Goal: Task Accomplishment & Management: Manage account settings

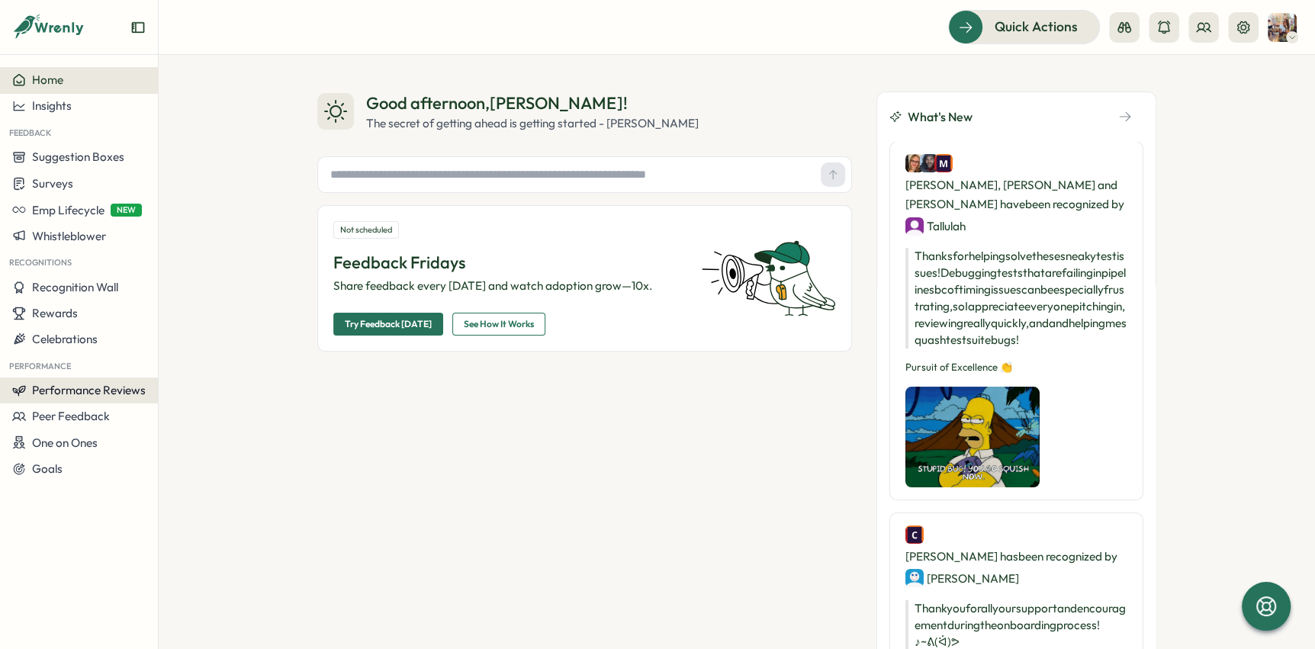
click at [118, 390] on span "Performance Reviews" at bounding box center [89, 390] width 114 height 14
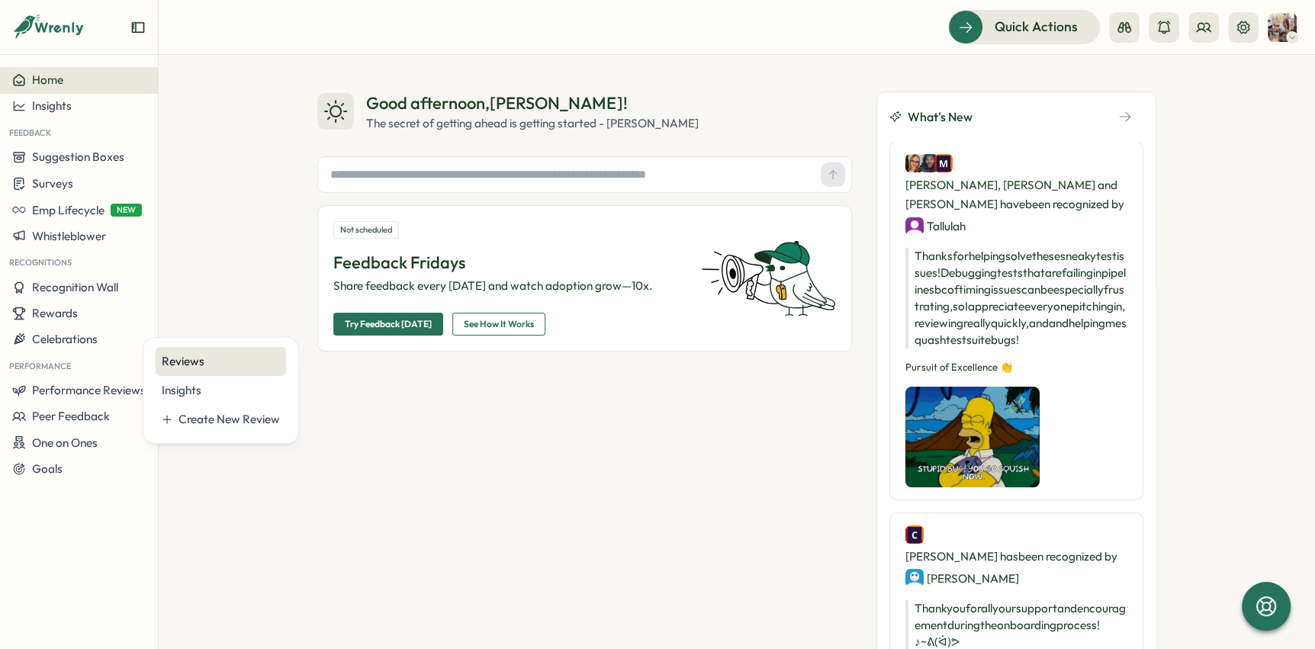
click at [243, 361] on div "Reviews" at bounding box center [221, 361] width 118 height 17
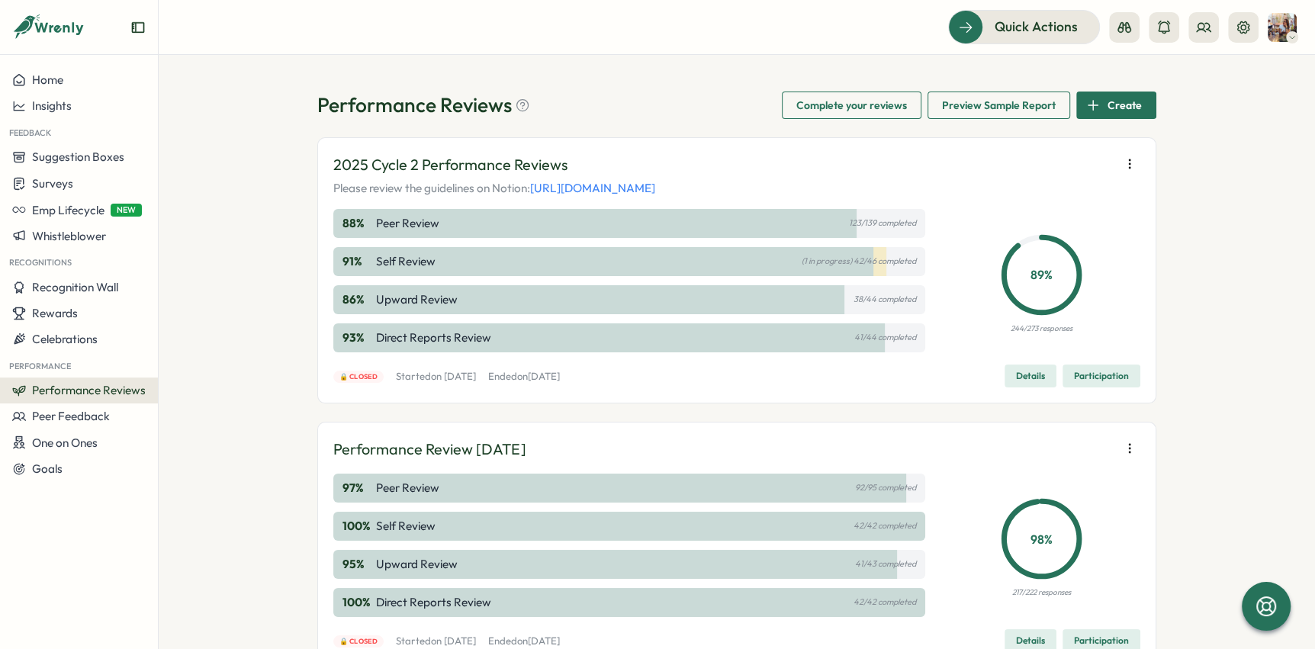
click at [1018, 377] on span "Details" at bounding box center [1030, 375] width 29 height 21
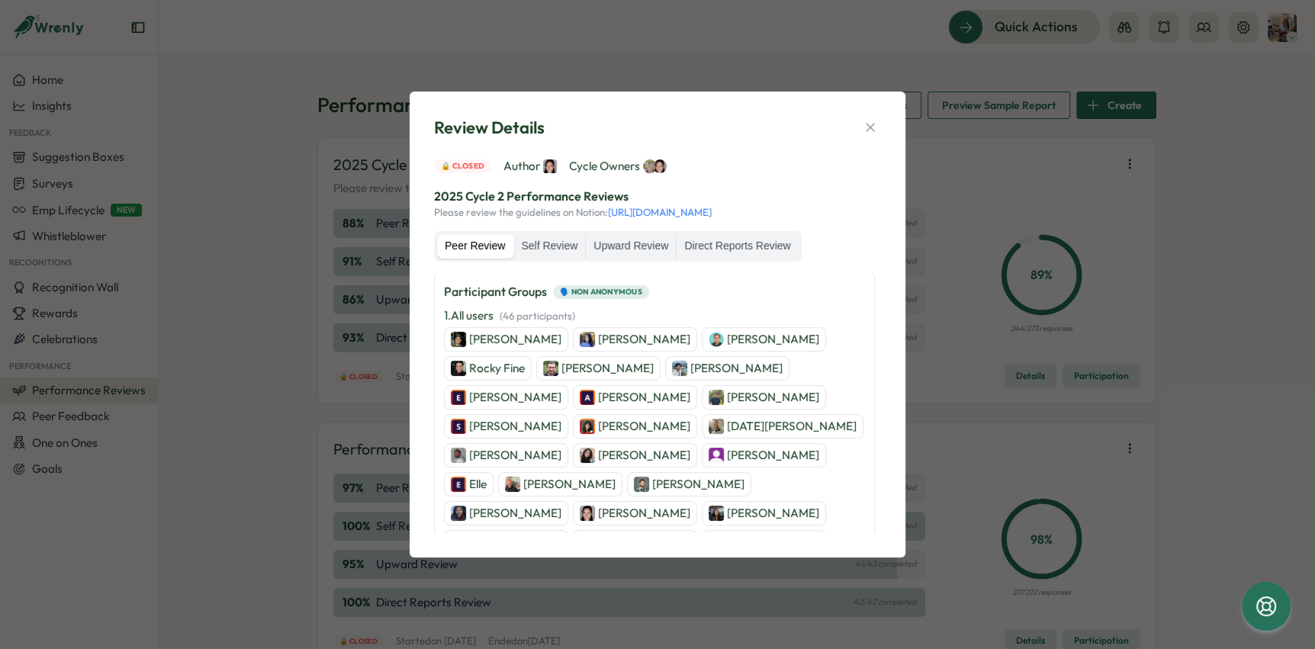
scroll to position [246, 0]
click at [744, 474] on p "[PERSON_NAME]" at bounding box center [698, 482] width 92 height 17
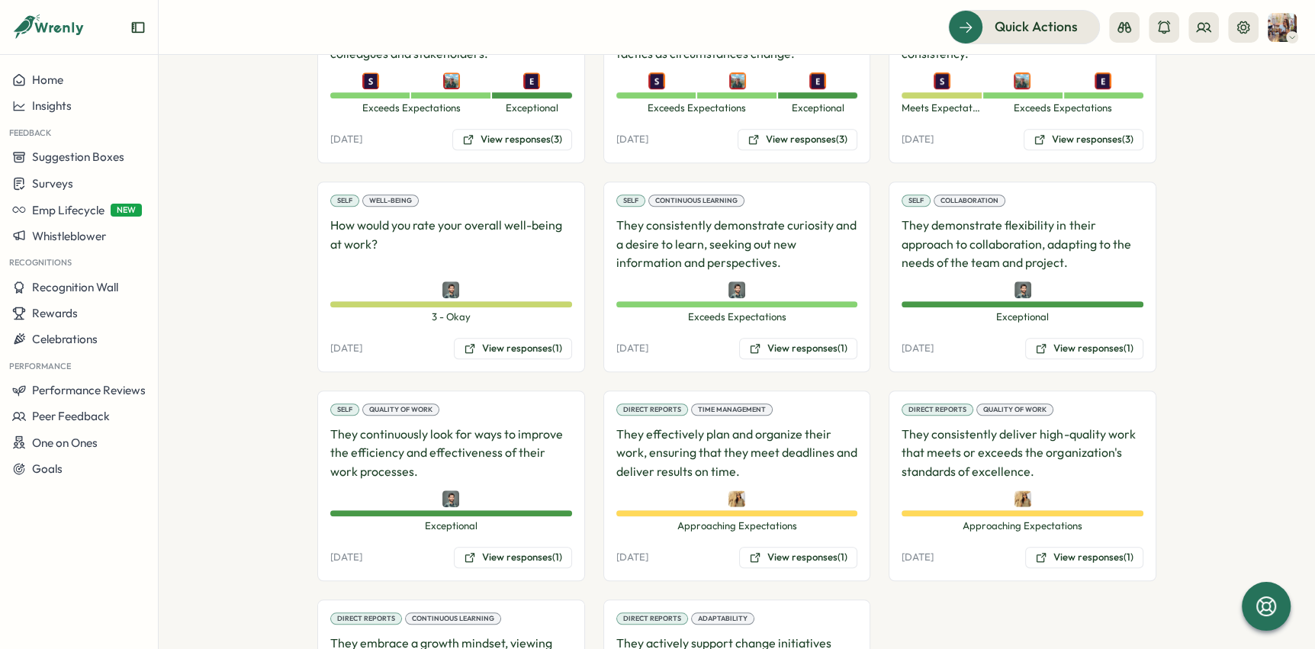
scroll to position [1061, 0]
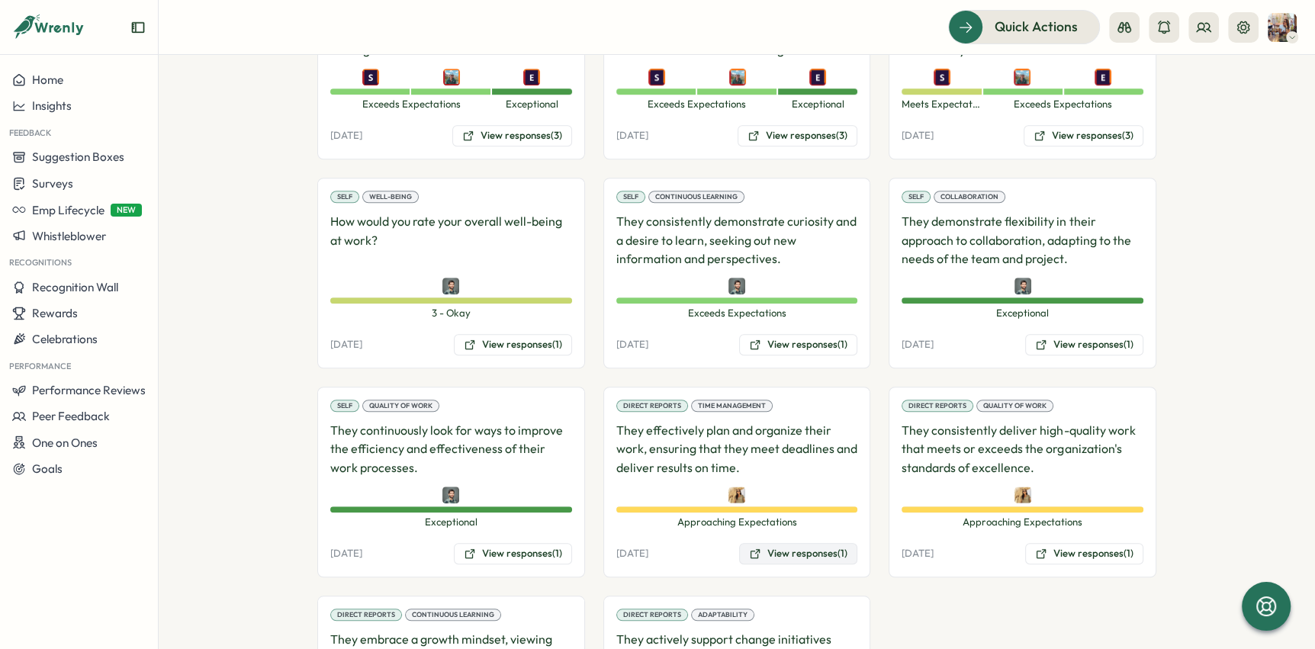
click at [810, 543] on button "View responses (1)" at bounding box center [798, 553] width 118 height 21
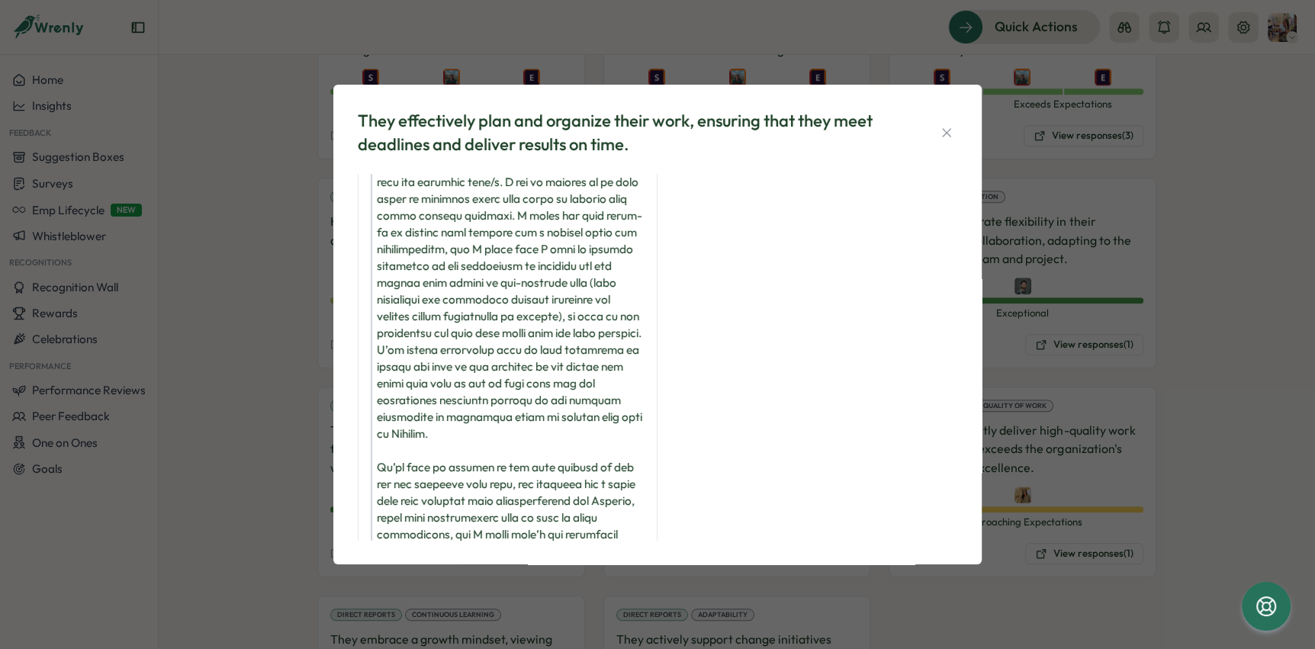
scroll to position [0, 0]
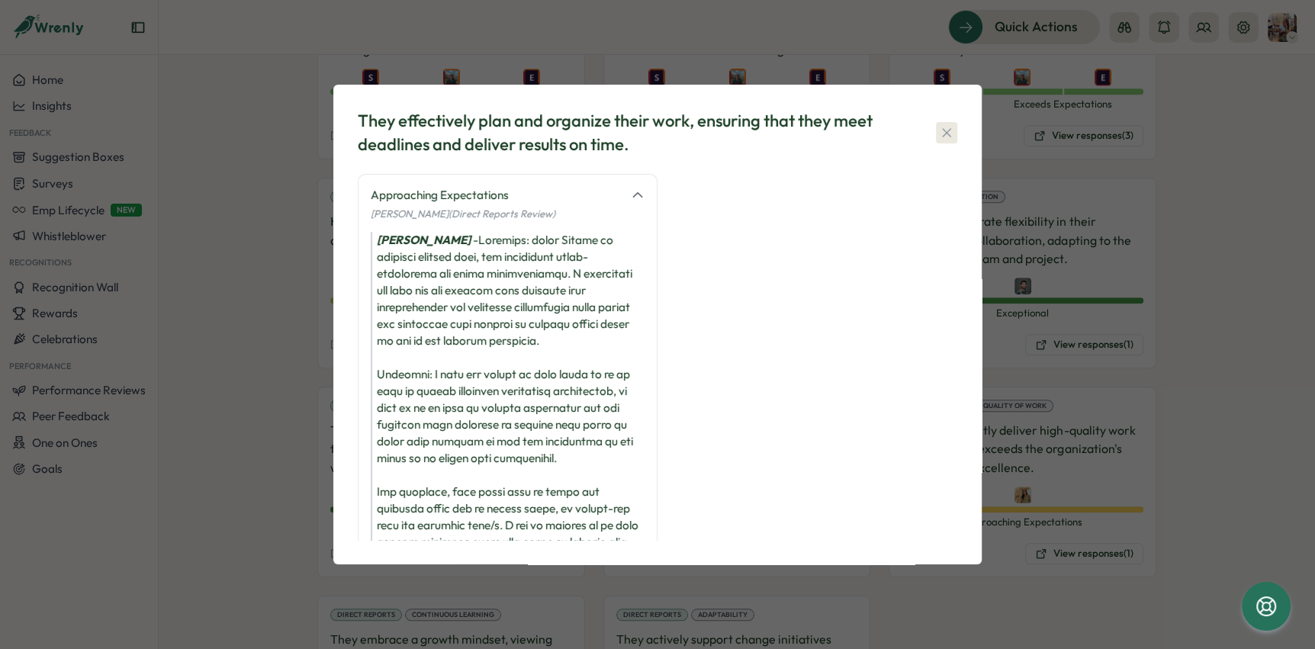
click at [953, 126] on icon "button" at bounding box center [946, 132] width 15 height 15
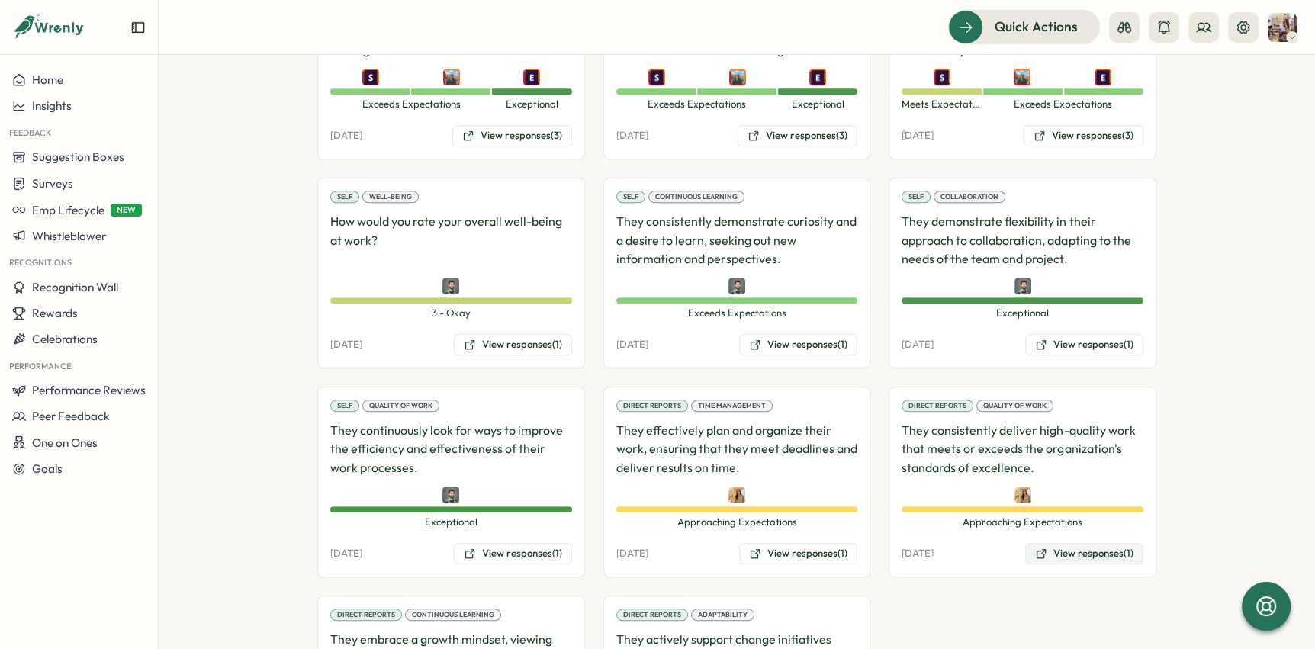
click at [1095, 543] on button "View responses (1)" at bounding box center [1084, 553] width 118 height 21
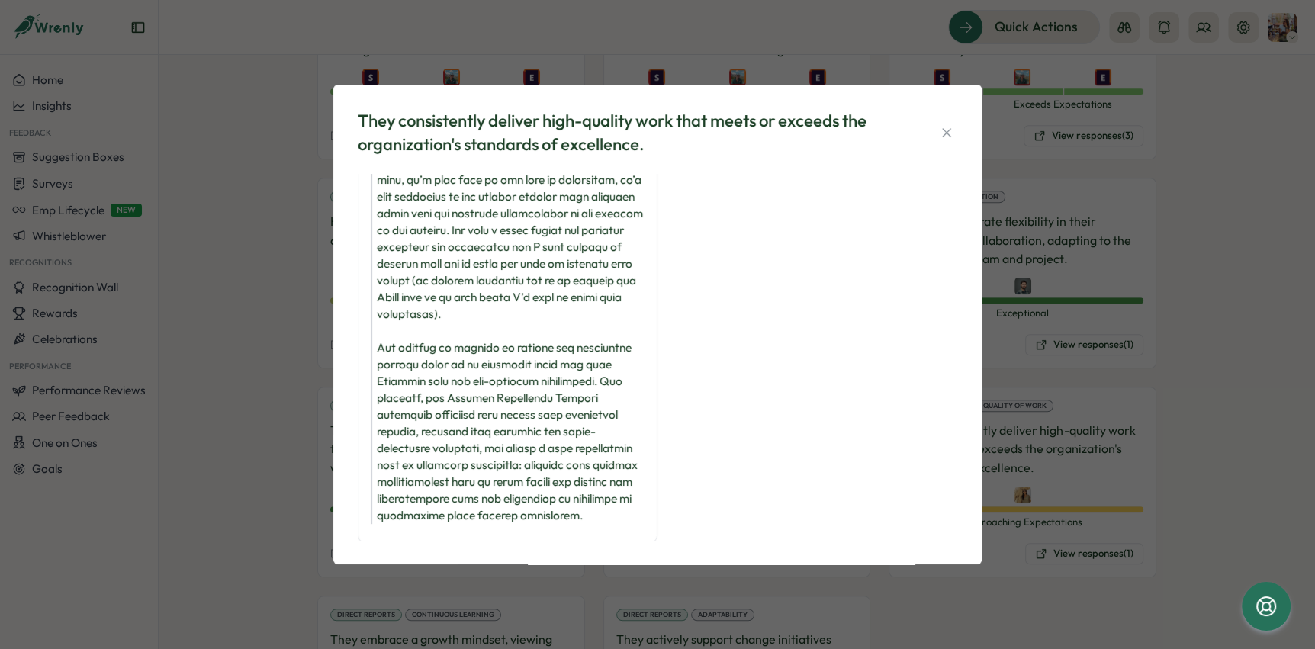
scroll to position [380, 0]
click at [950, 125] on icon "button" at bounding box center [946, 132] width 15 height 15
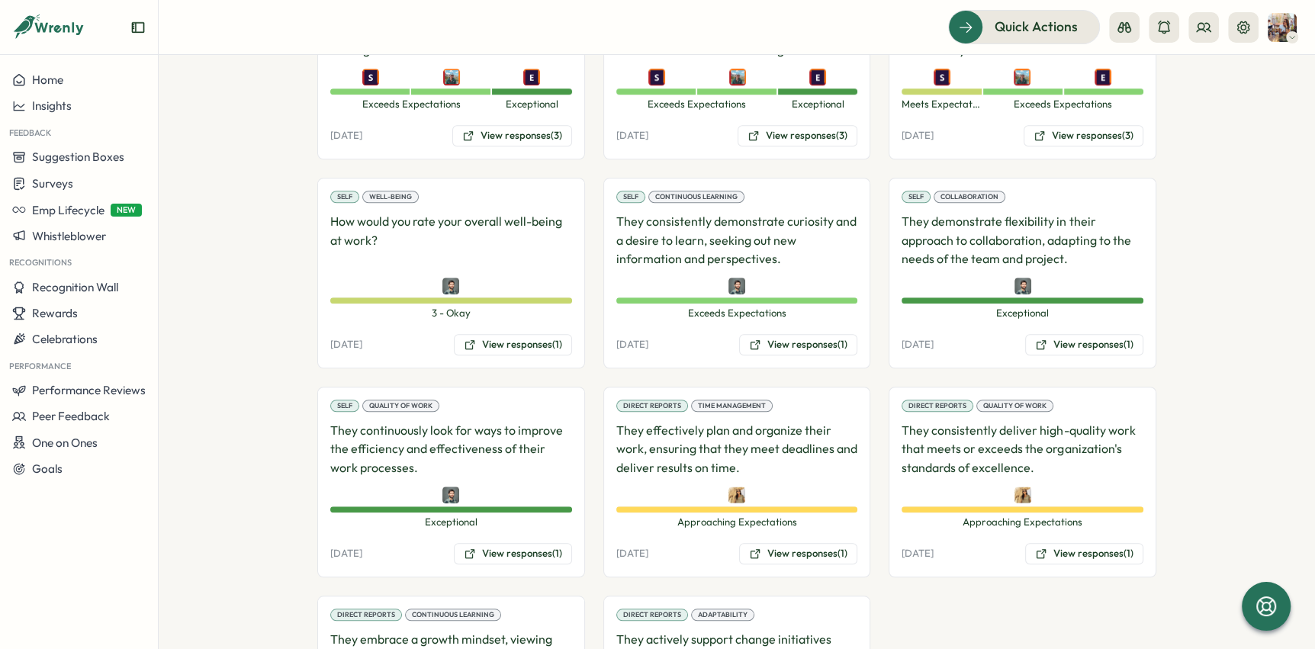
scroll to position [1206, 0]
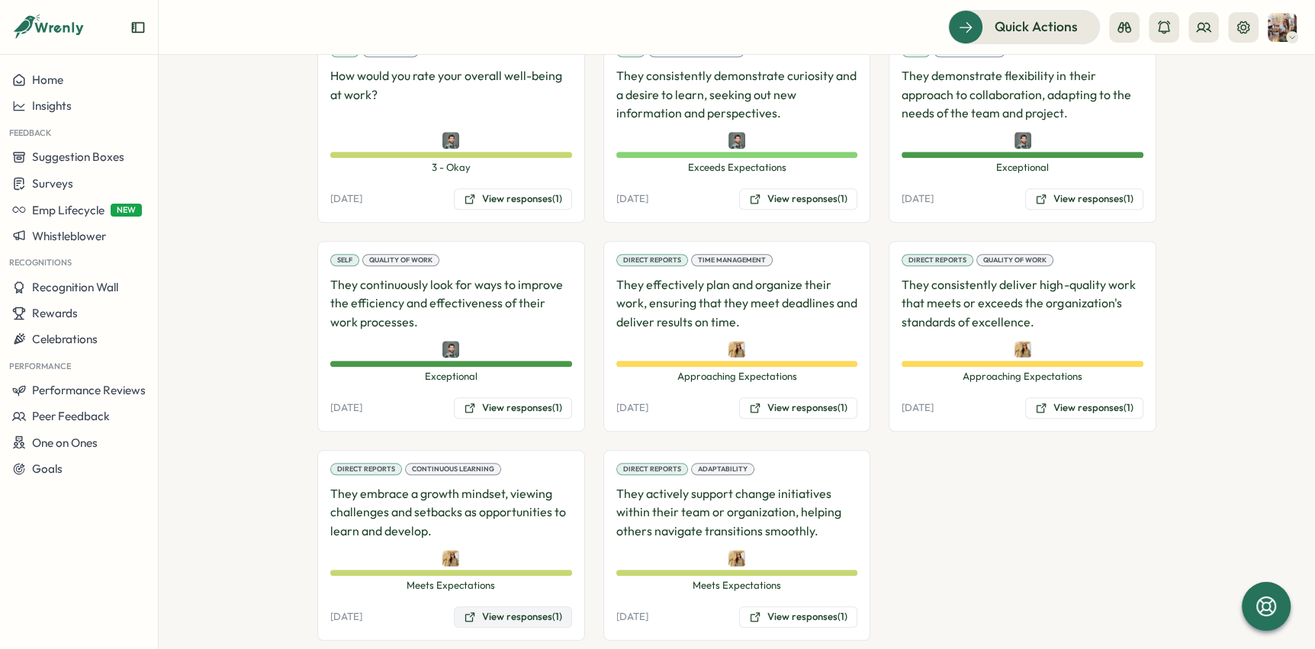
click at [528, 606] on button "View responses (1)" at bounding box center [513, 616] width 118 height 21
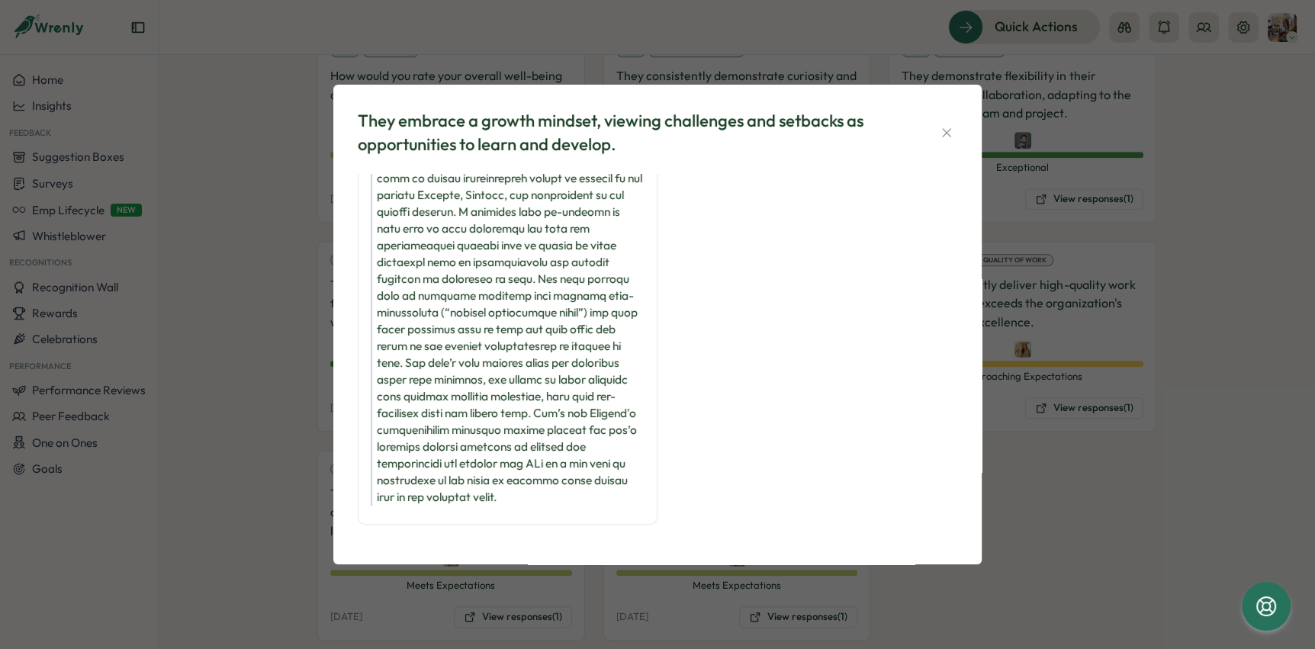
scroll to position [494, 0]
click at [953, 139] on icon "button" at bounding box center [946, 132] width 15 height 15
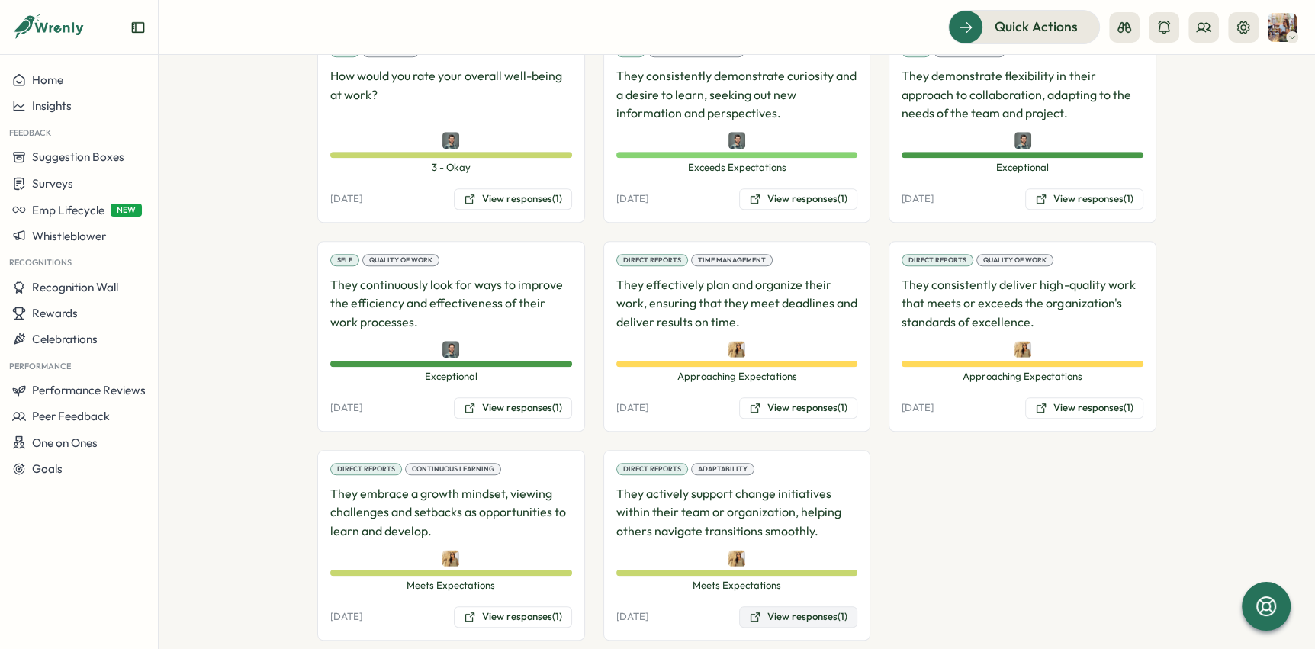
click at [807, 606] on button "View responses (1)" at bounding box center [798, 616] width 118 height 21
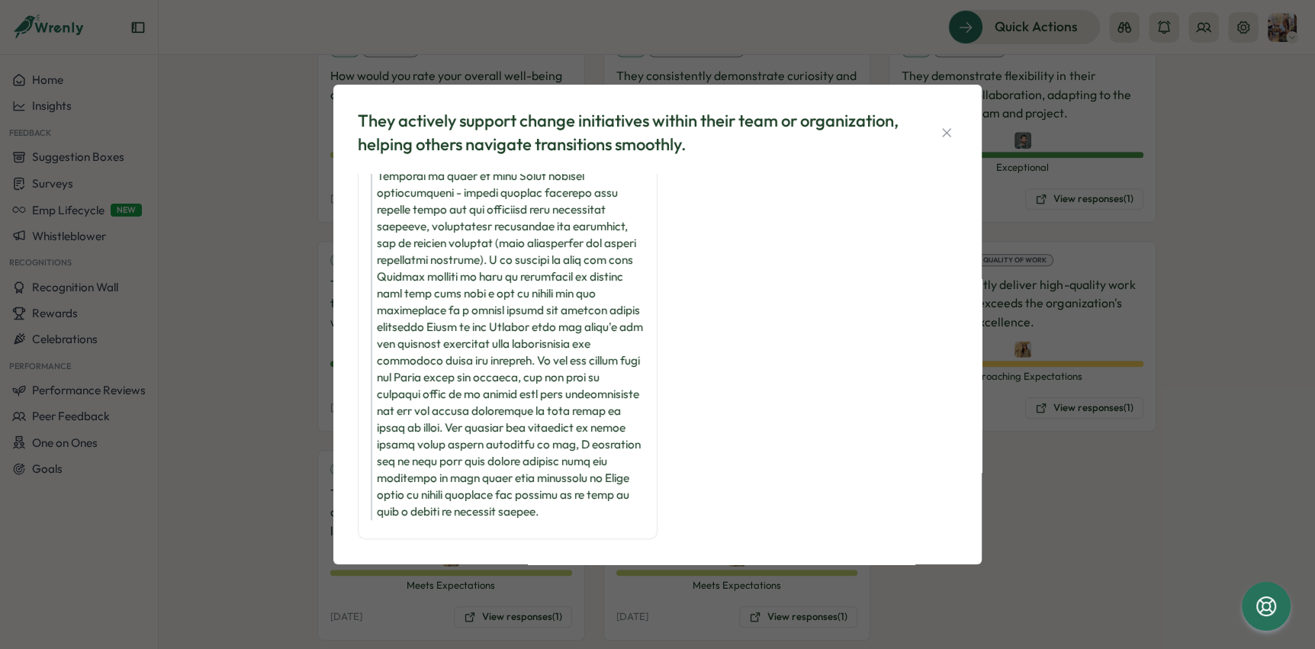
scroll to position [598, 0]
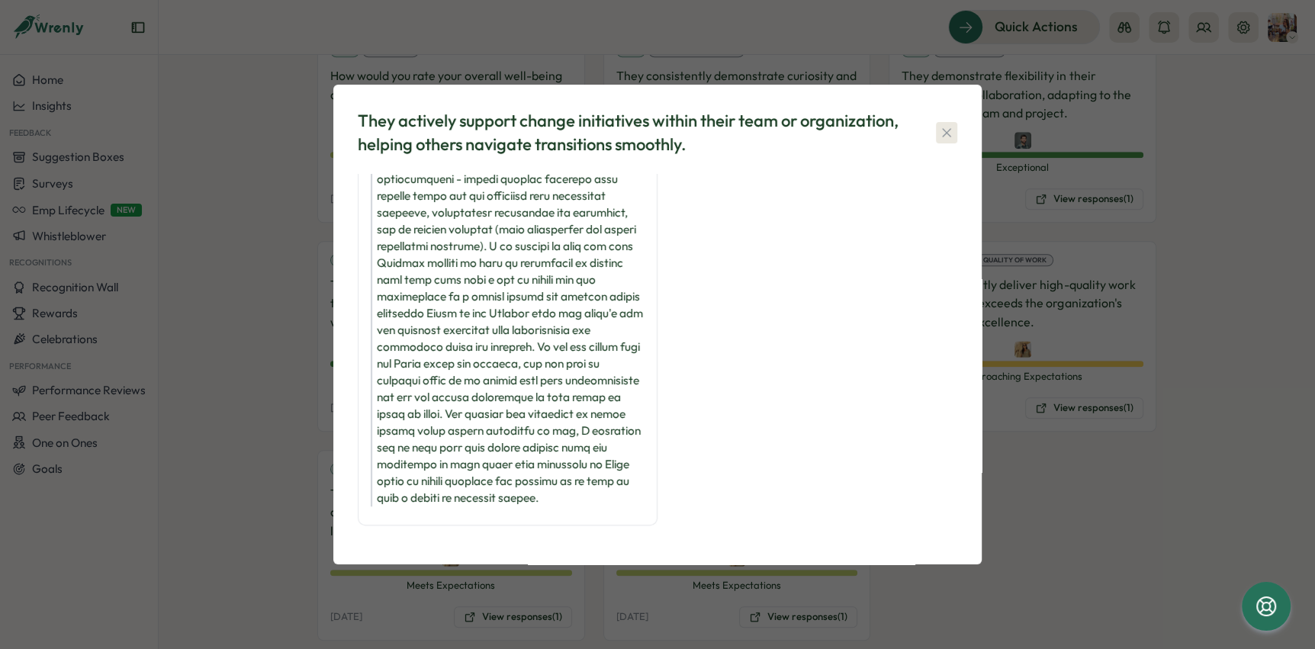
click at [936, 130] on button "button" at bounding box center [946, 132] width 21 height 21
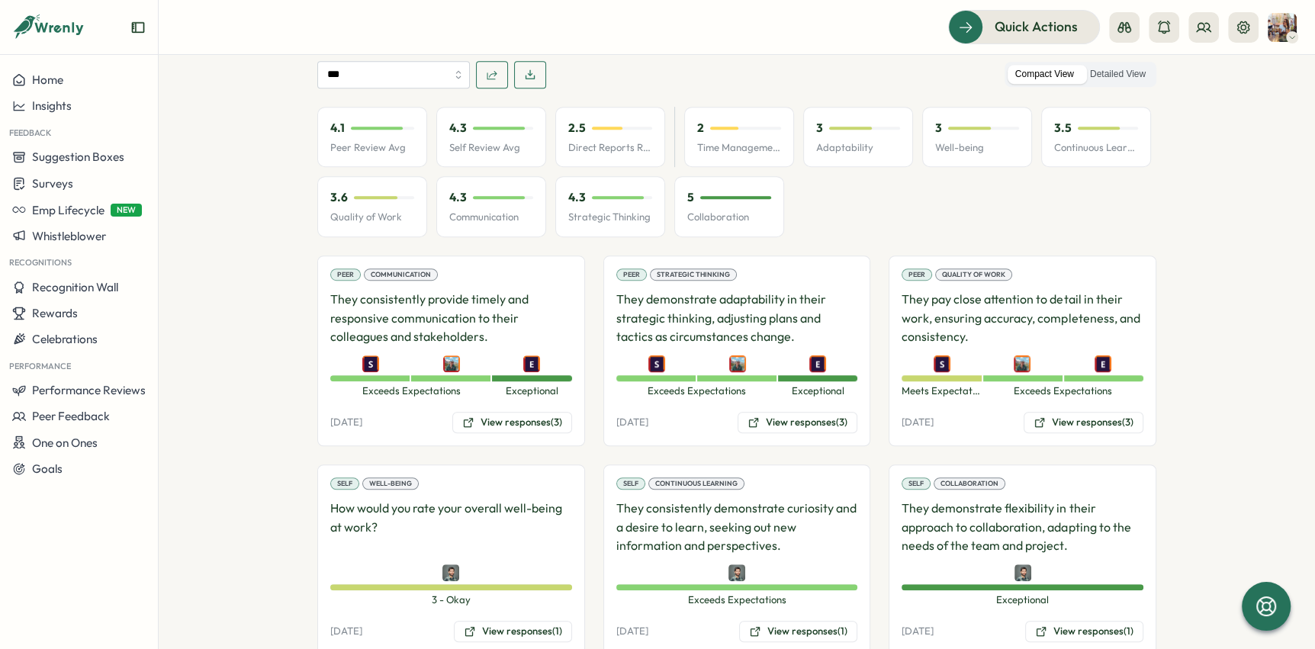
scroll to position [767, 0]
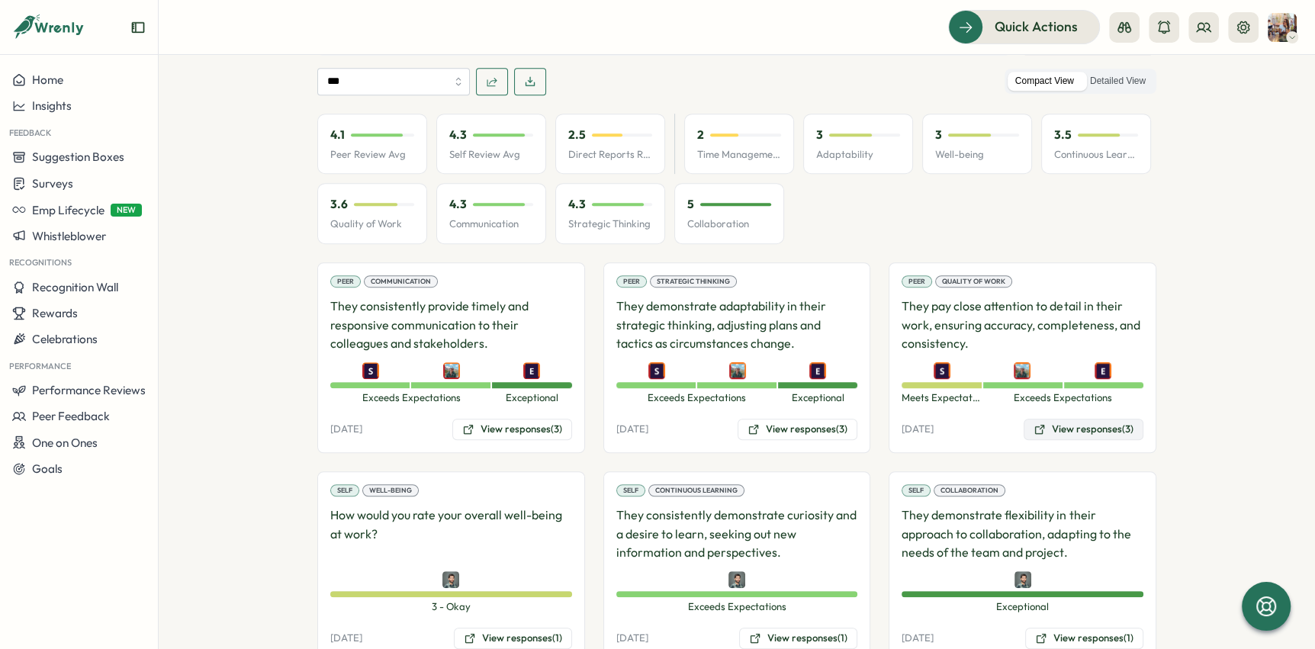
click at [1078, 419] on button "View responses (3)" at bounding box center [1083, 429] width 120 height 21
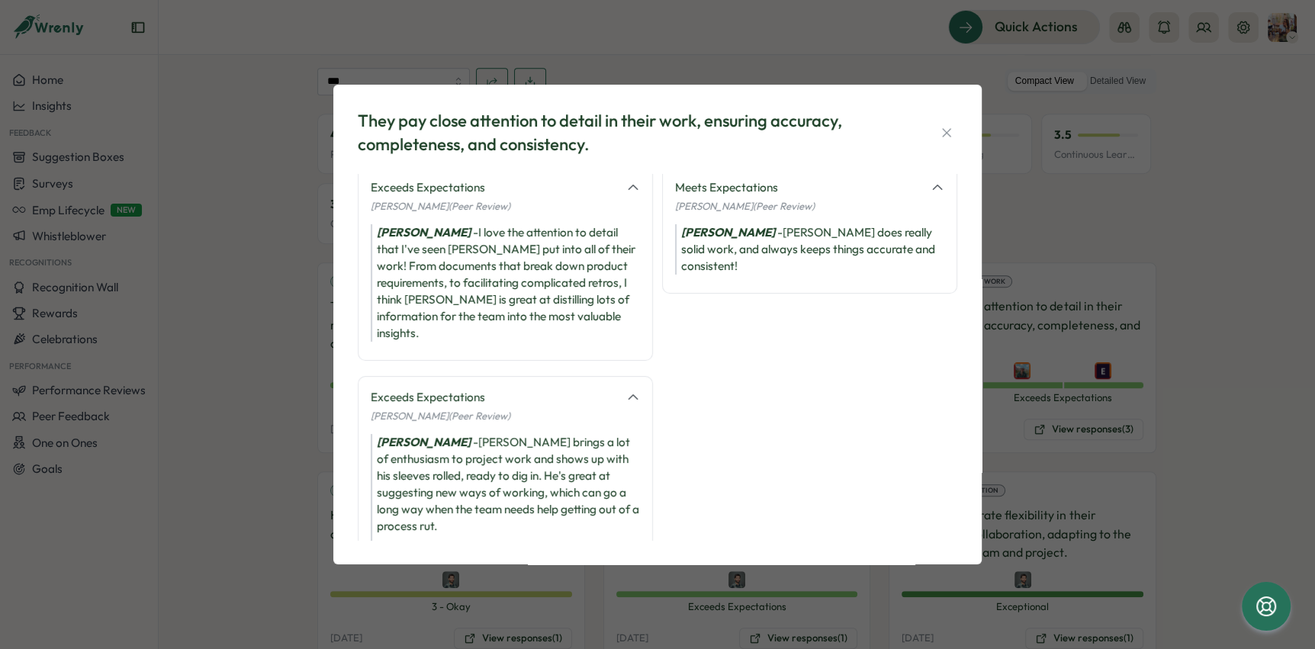
scroll to position [0, 0]
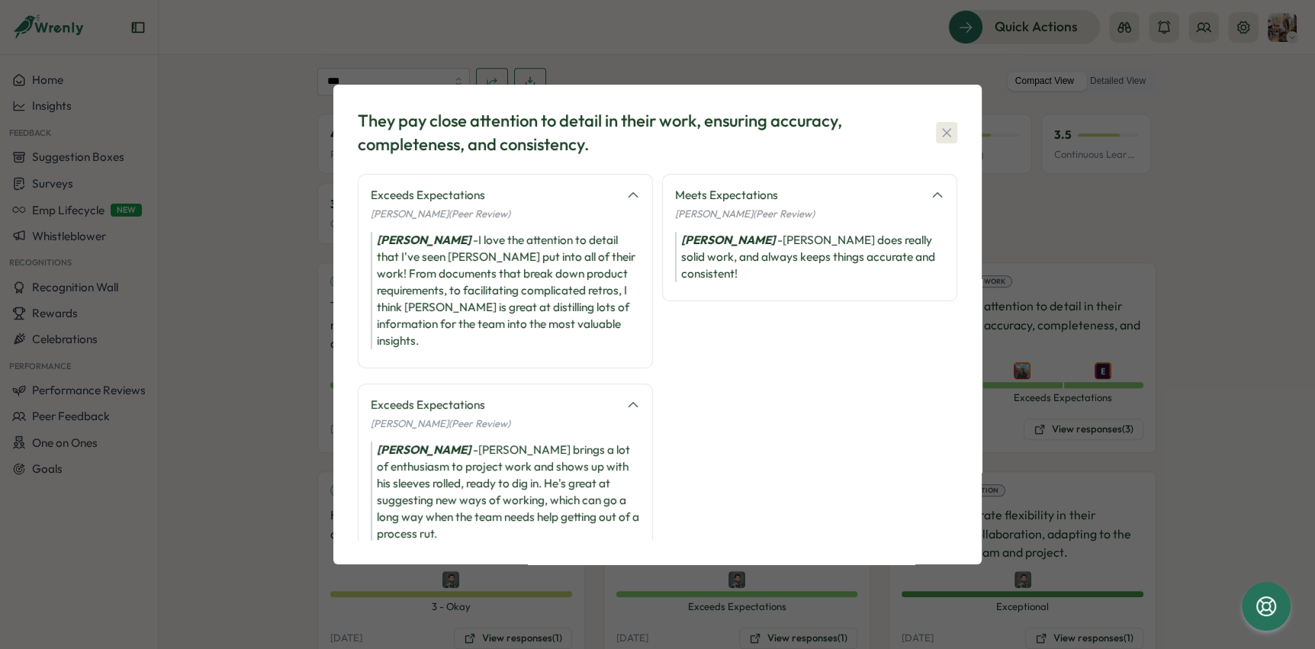
click at [947, 126] on icon "button" at bounding box center [946, 132] width 15 height 15
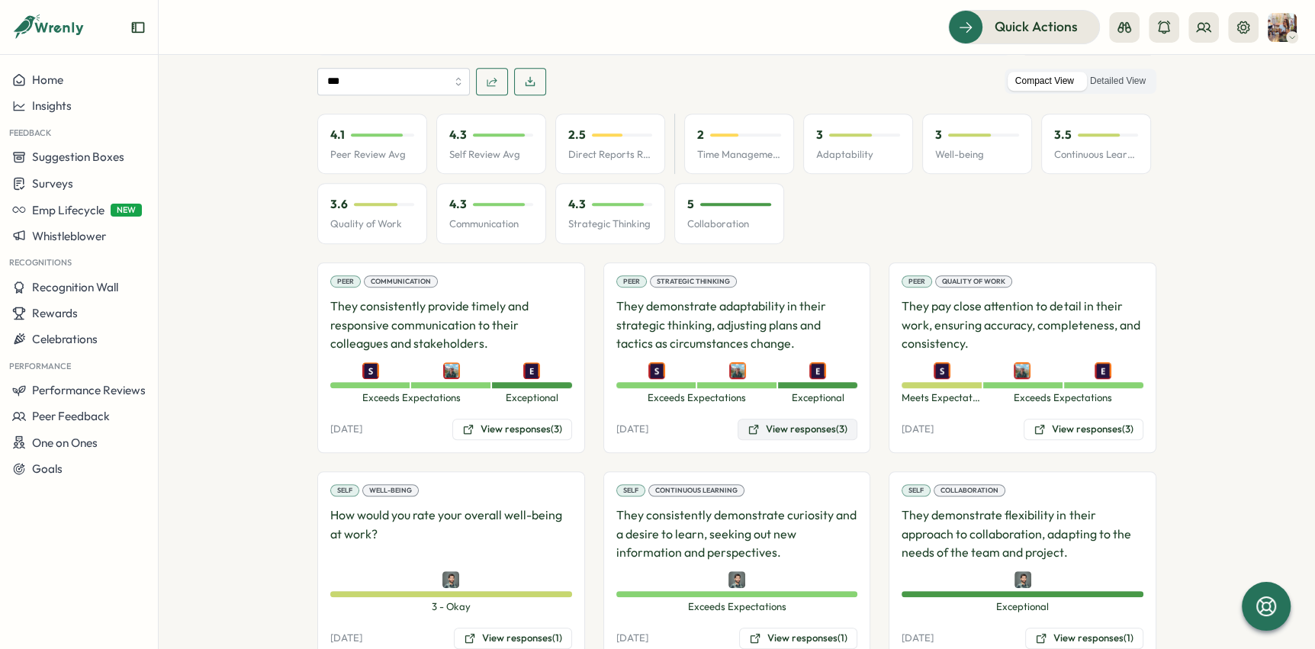
click at [787, 419] on button "View responses (3)" at bounding box center [797, 429] width 120 height 21
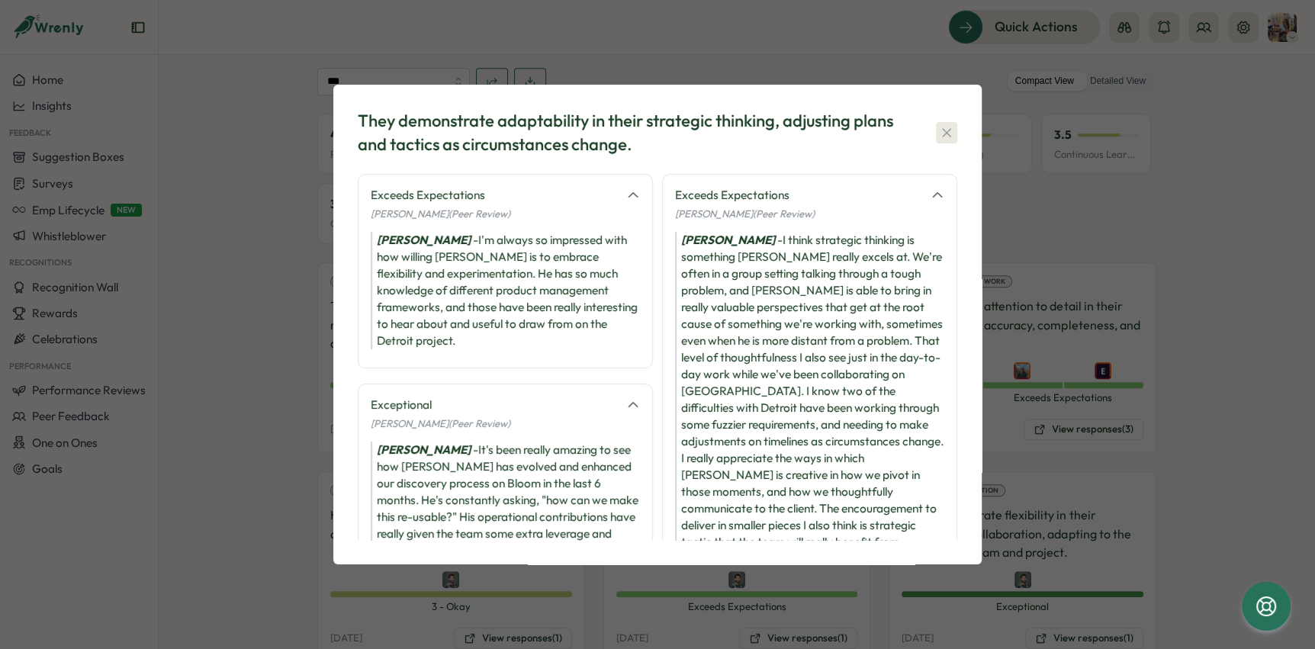
click at [949, 134] on icon "button" at bounding box center [946, 132] width 15 height 15
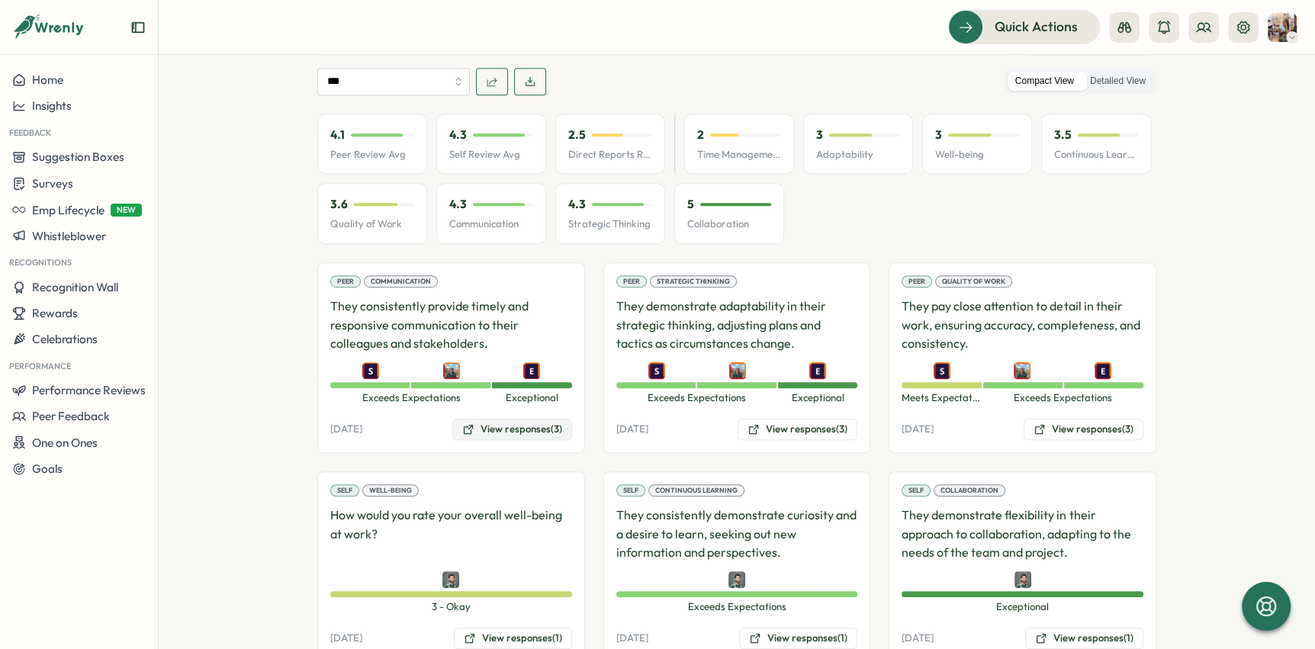
click at [545, 419] on button "View responses (3)" at bounding box center [512, 429] width 120 height 21
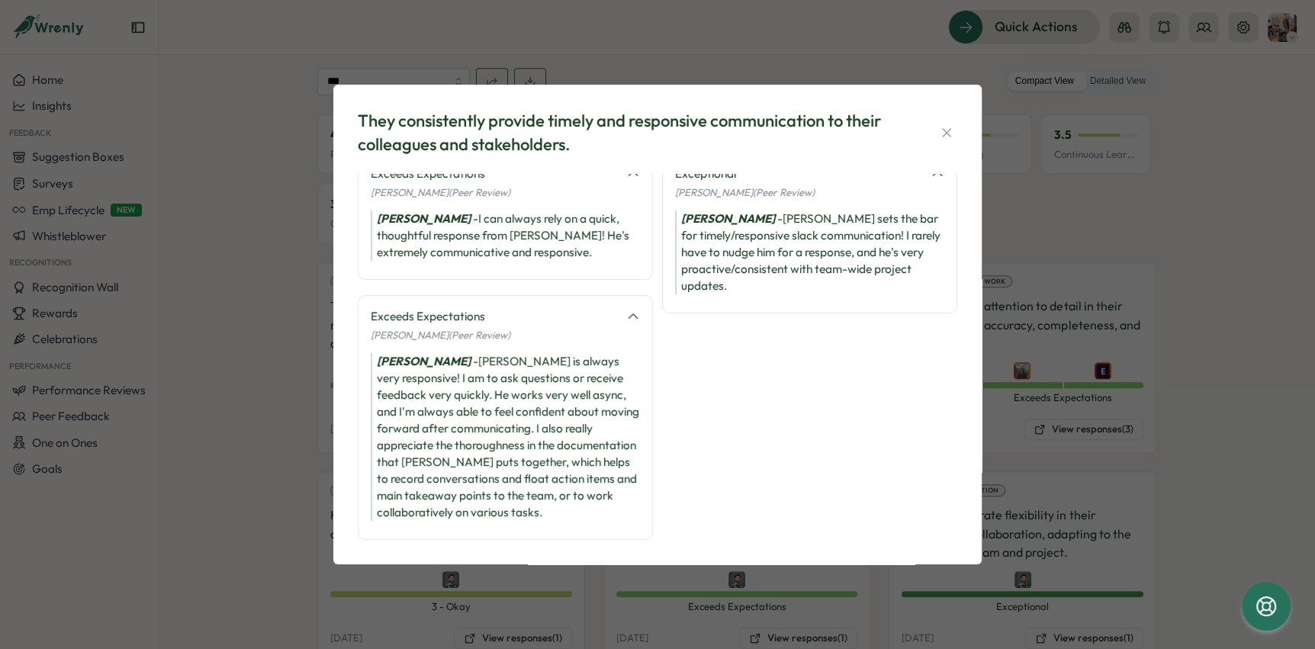
scroll to position [35, 0]
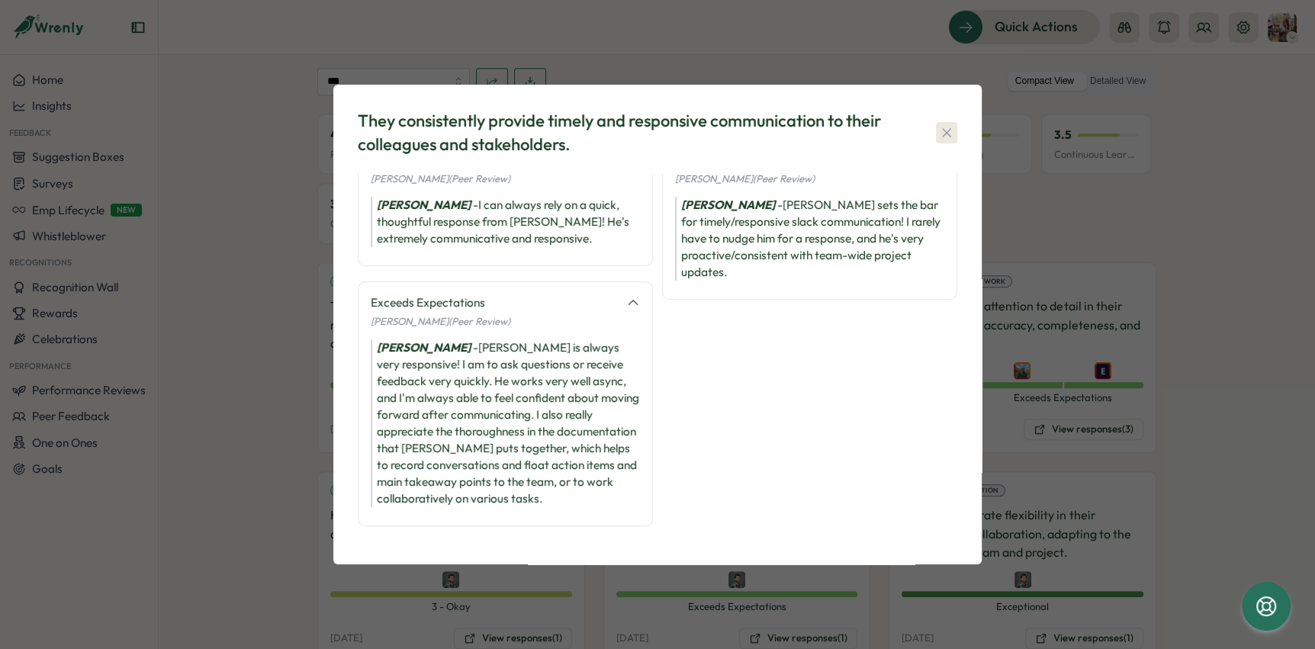
click at [940, 133] on icon "button" at bounding box center [946, 132] width 15 height 15
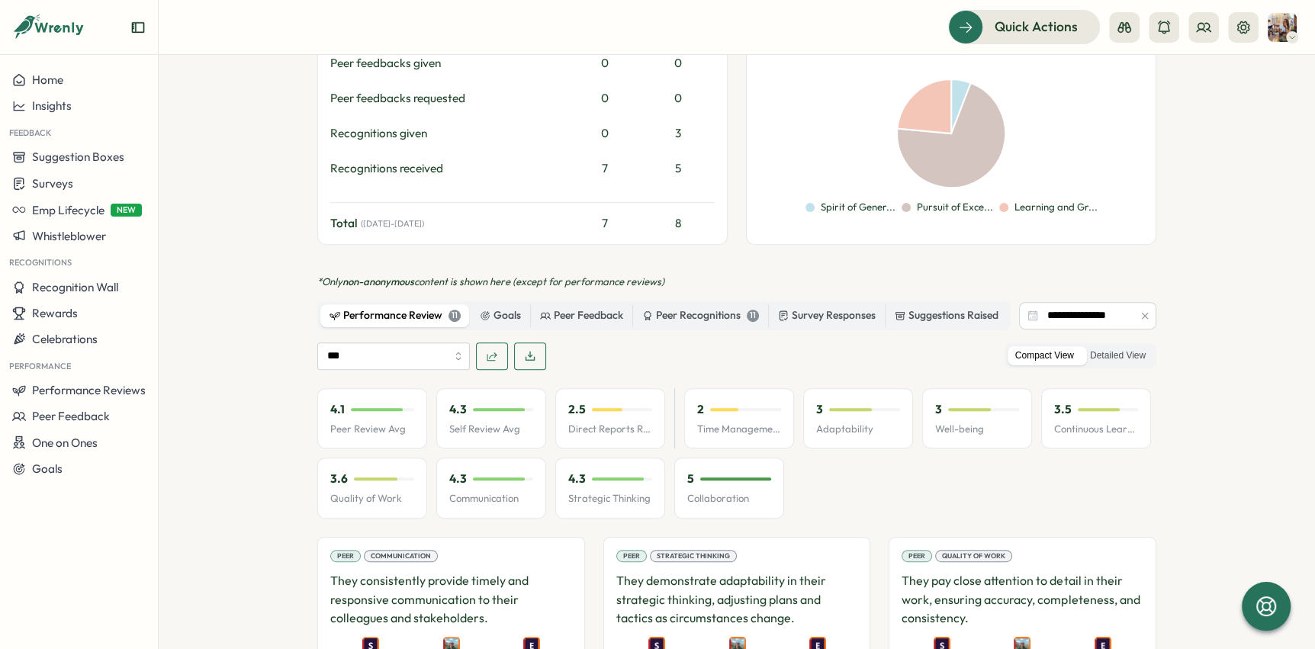
scroll to position [0, 0]
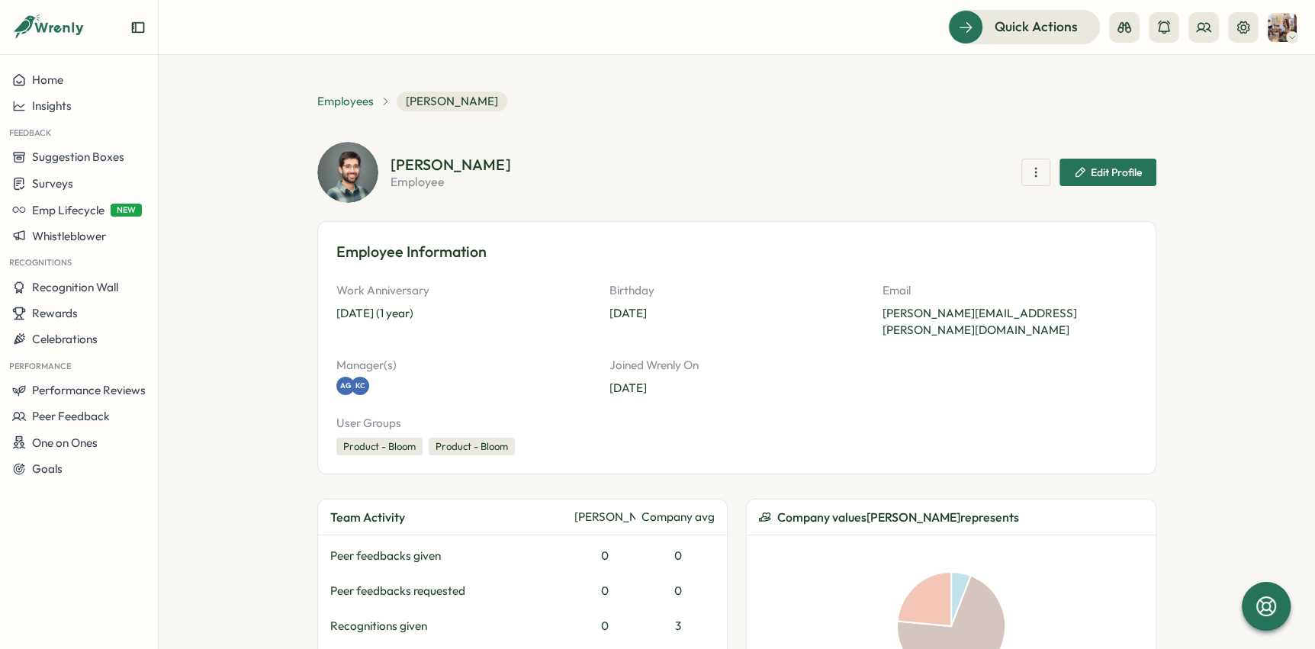
click at [332, 101] on span "Employees" at bounding box center [345, 101] width 56 height 17
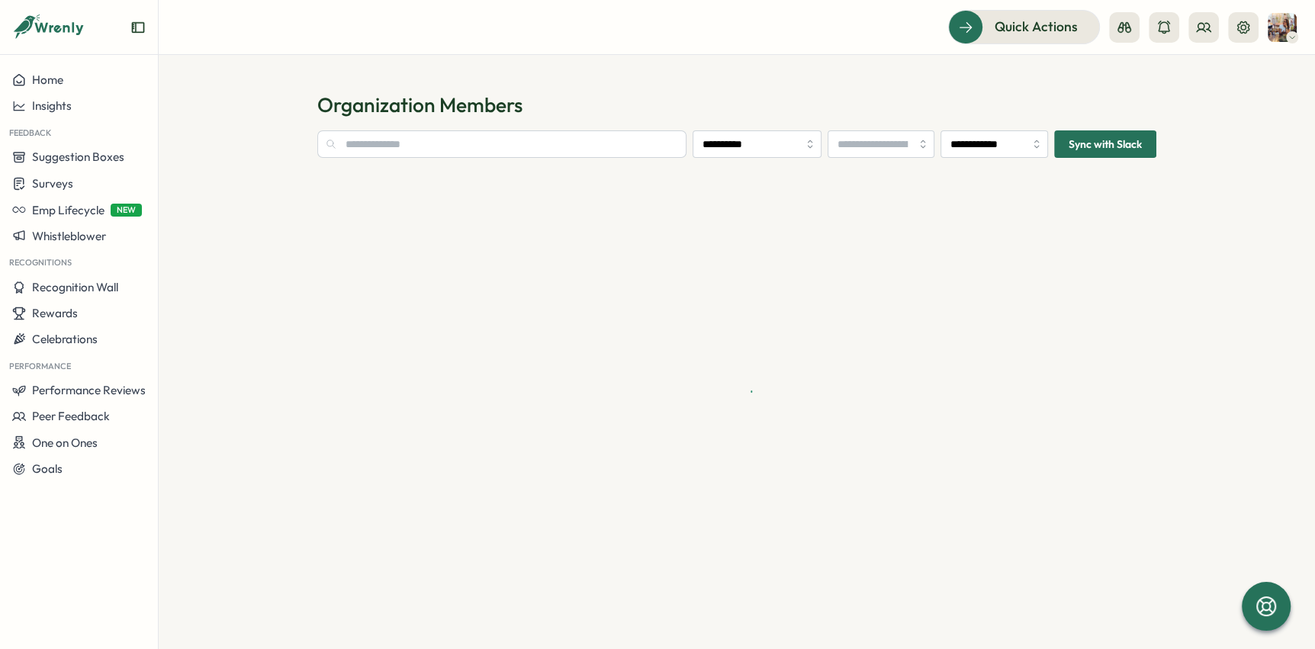
type input "**********"
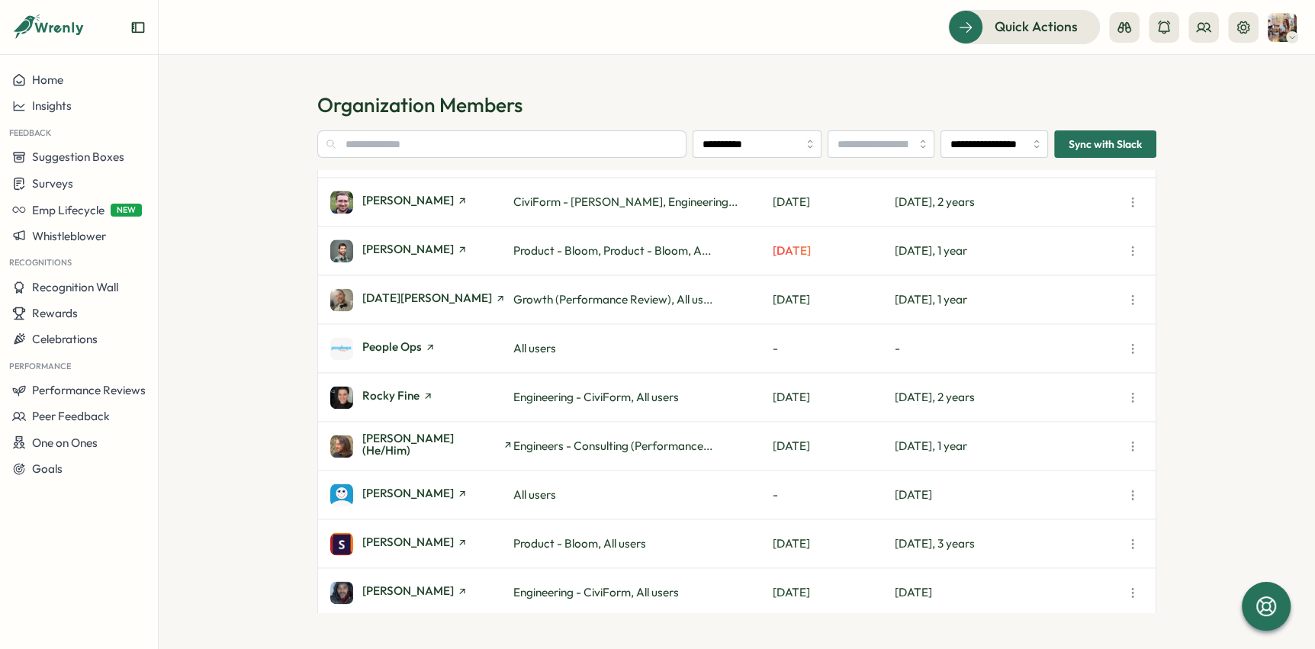
scroll to position [1900, 0]
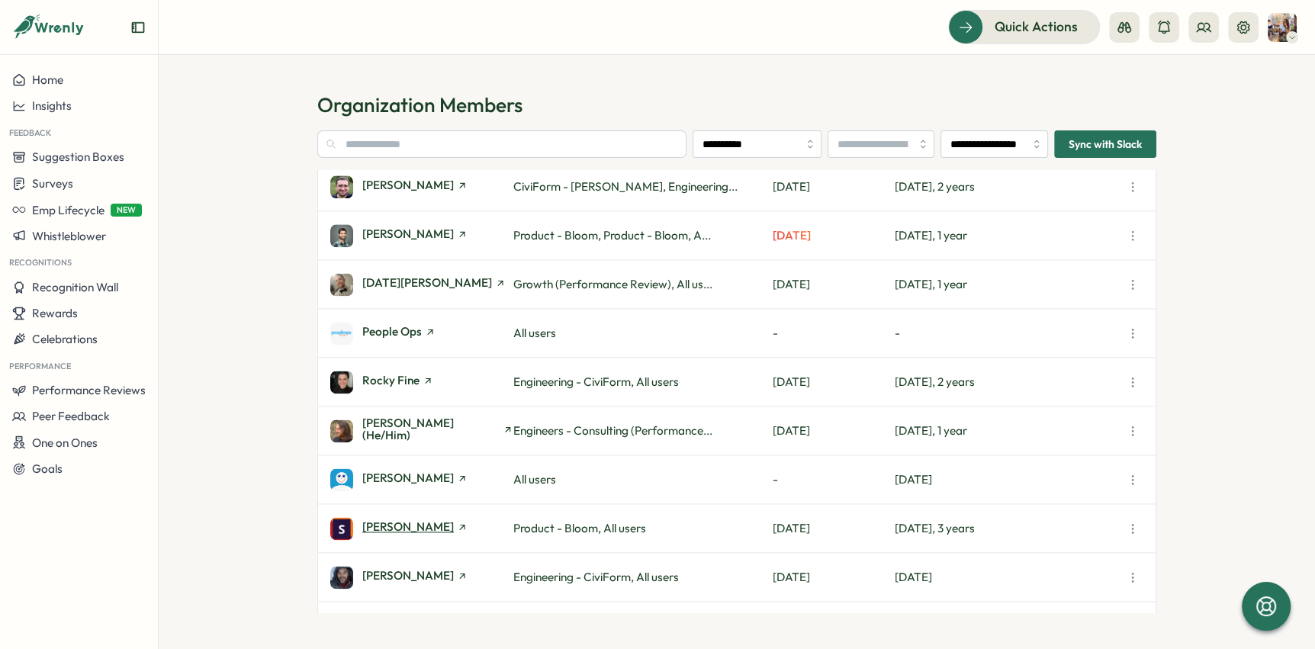
click at [423, 525] on span "[PERSON_NAME]" at bounding box center [408, 526] width 92 height 11
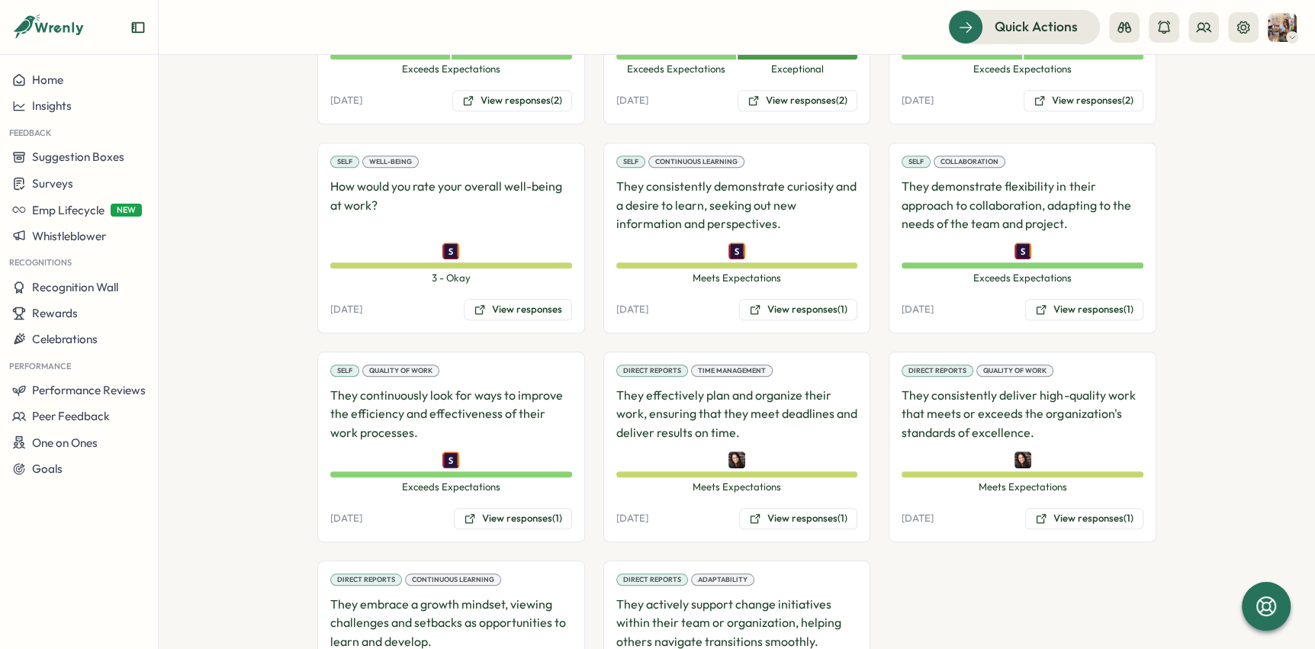
scroll to position [1098, 0]
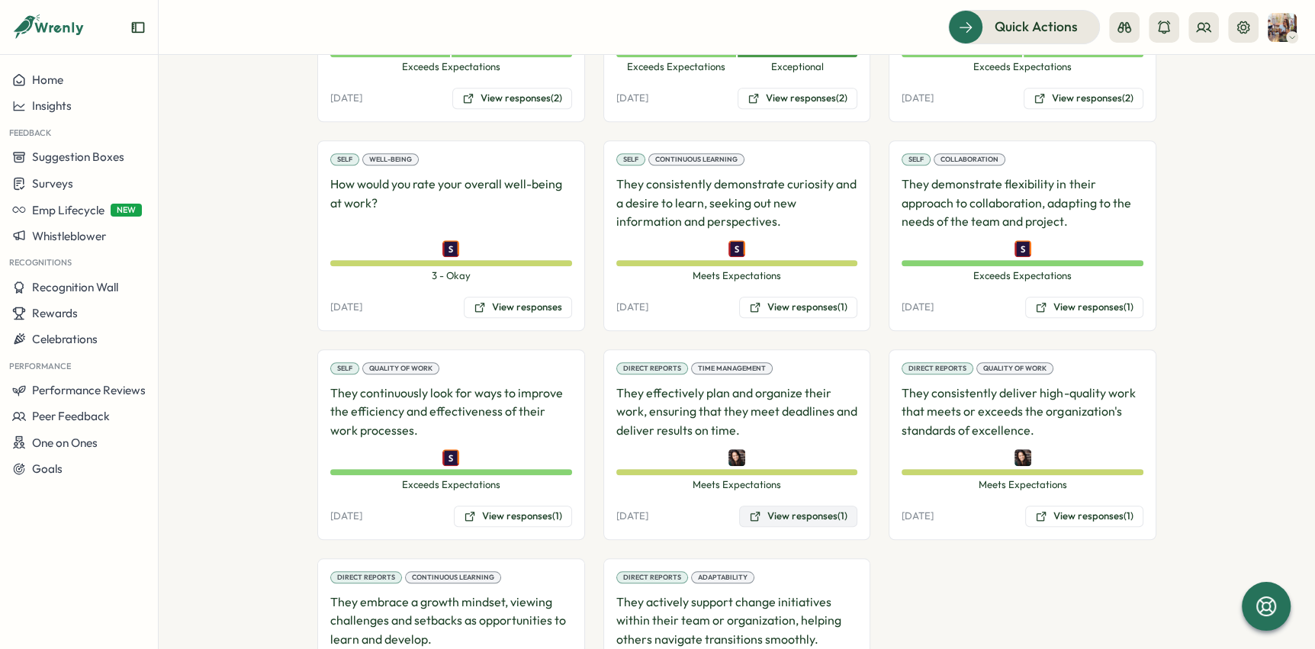
click at [791, 506] on button "View responses (1)" at bounding box center [798, 516] width 118 height 21
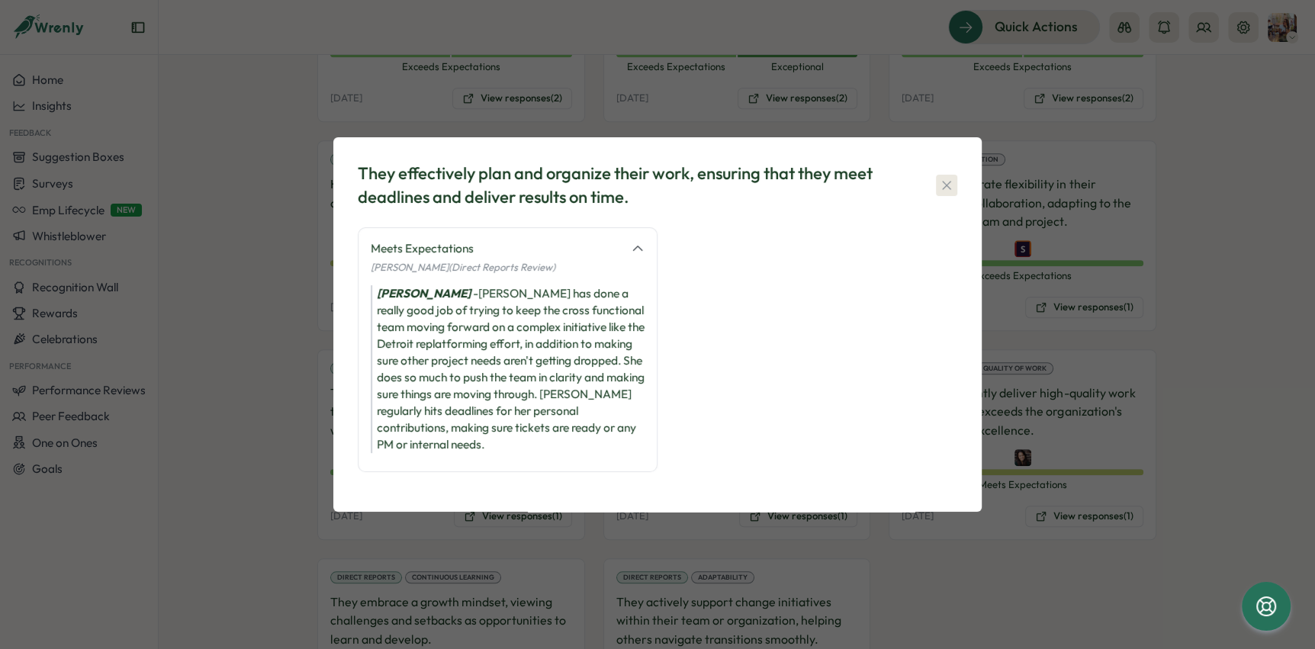
click at [942, 185] on icon "button" at bounding box center [946, 185] width 15 height 15
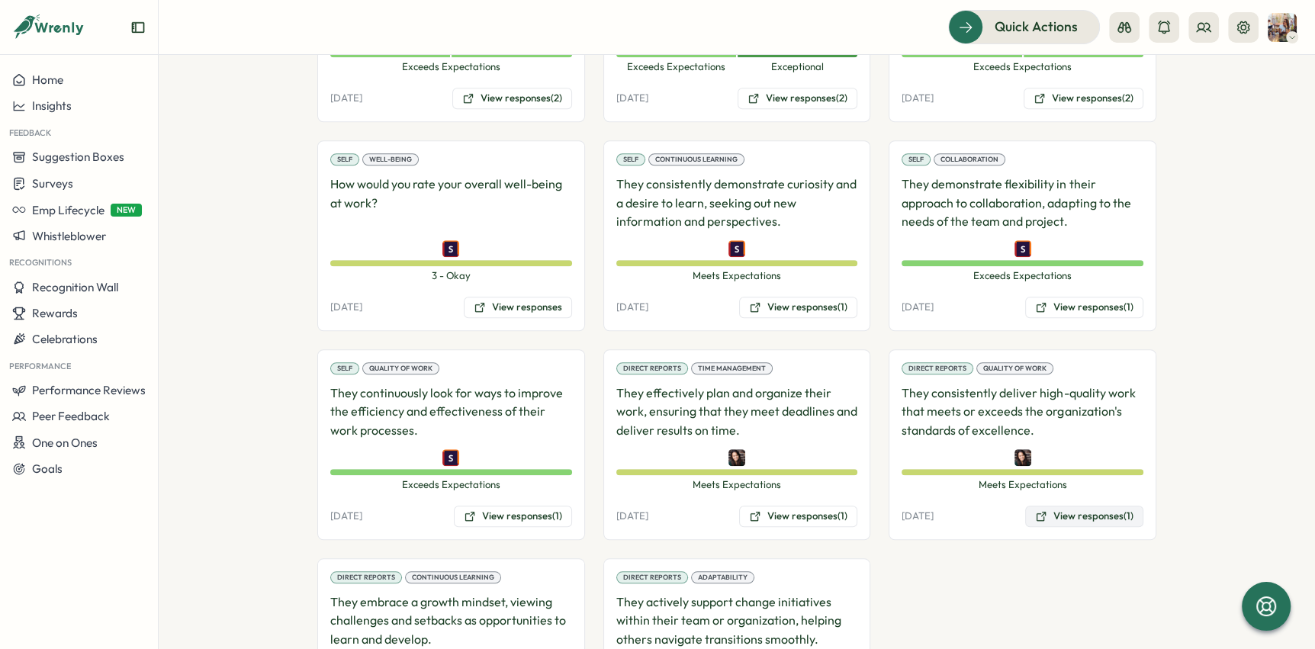
click at [1063, 506] on button "View responses (1)" at bounding box center [1084, 516] width 118 height 21
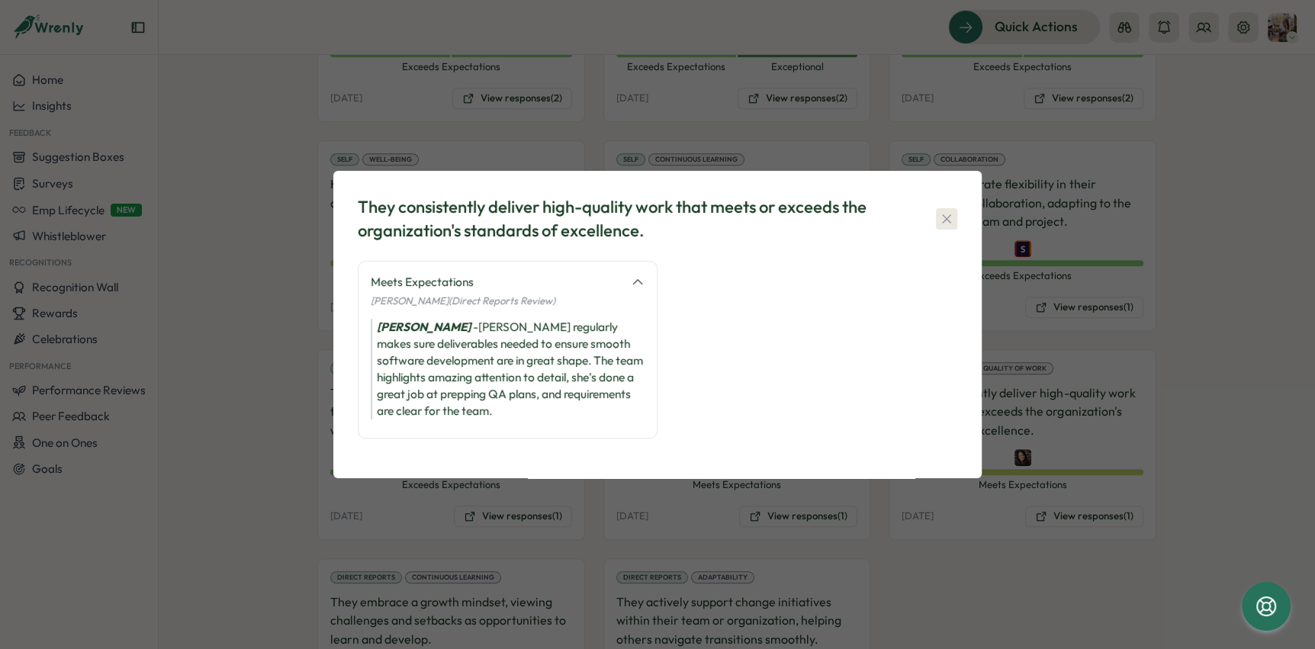
click at [953, 224] on icon "button" at bounding box center [946, 218] width 15 height 15
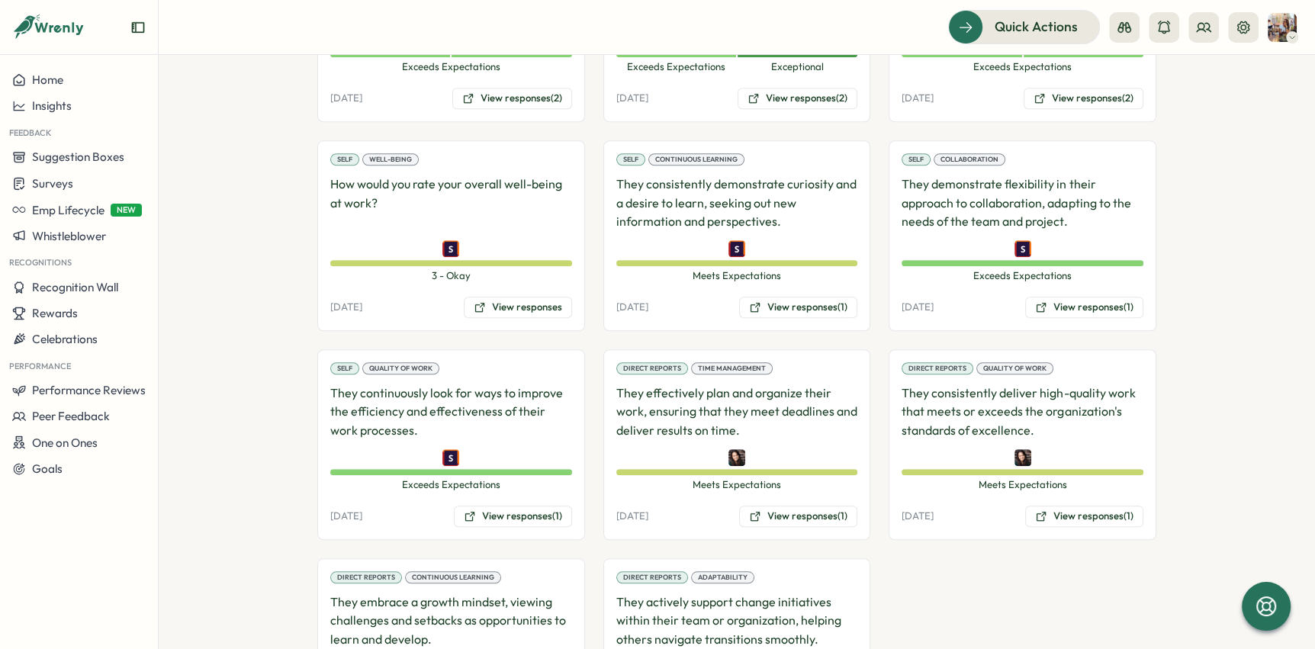
scroll to position [1206, 0]
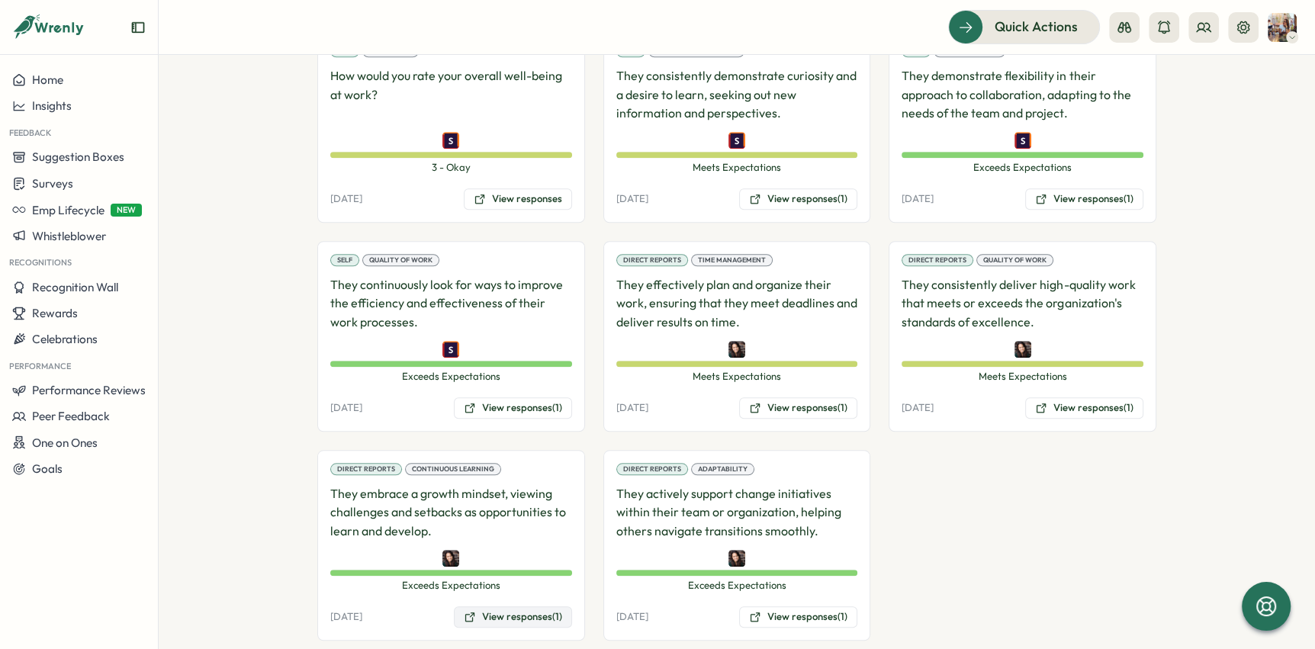
click at [538, 606] on button "View responses (1)" at bounding box center [513, 616] width 118 height 21
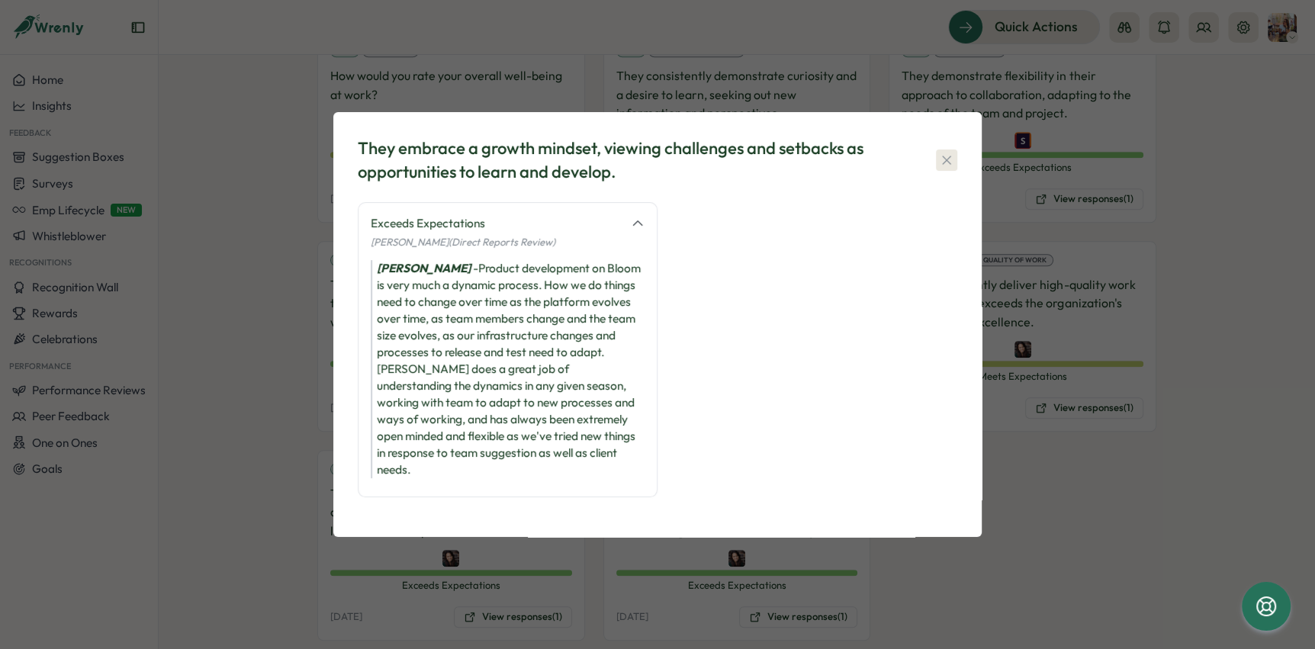
click at [942, 158] on button "button" at bounding box center [946, 159] width 21 height 21
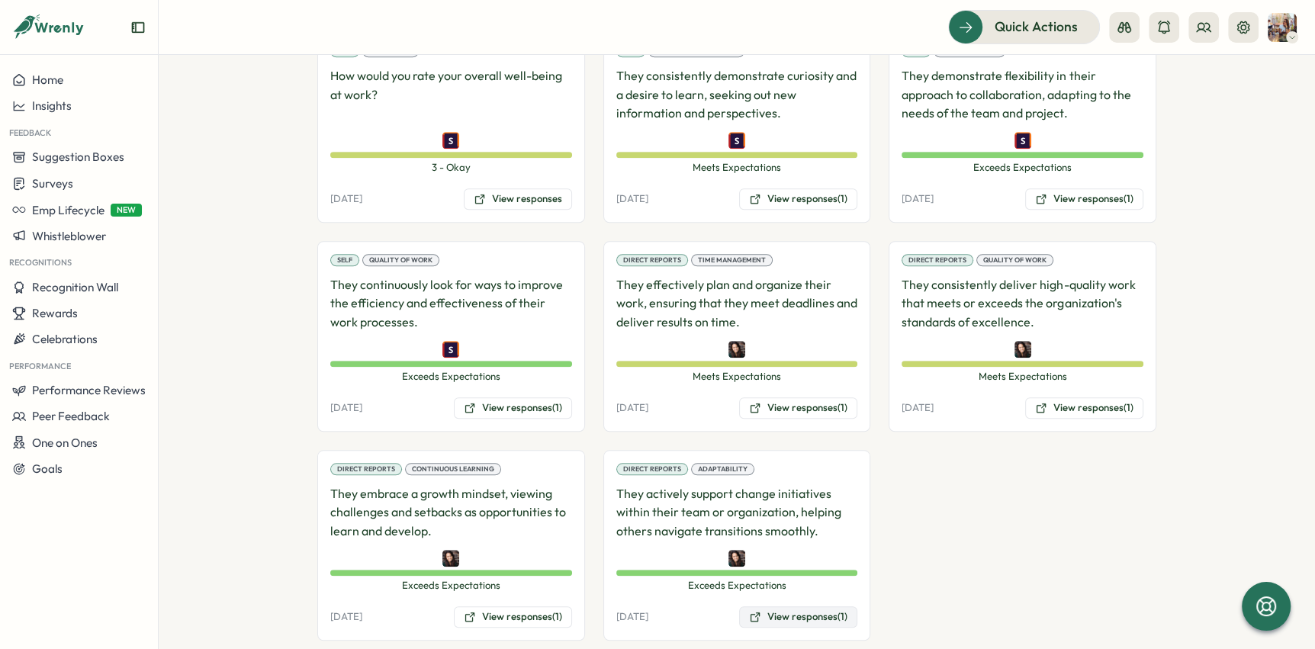
click at [820, 606] on button "View responses (1)" at bounding box center [798, 616] width 118 height 21
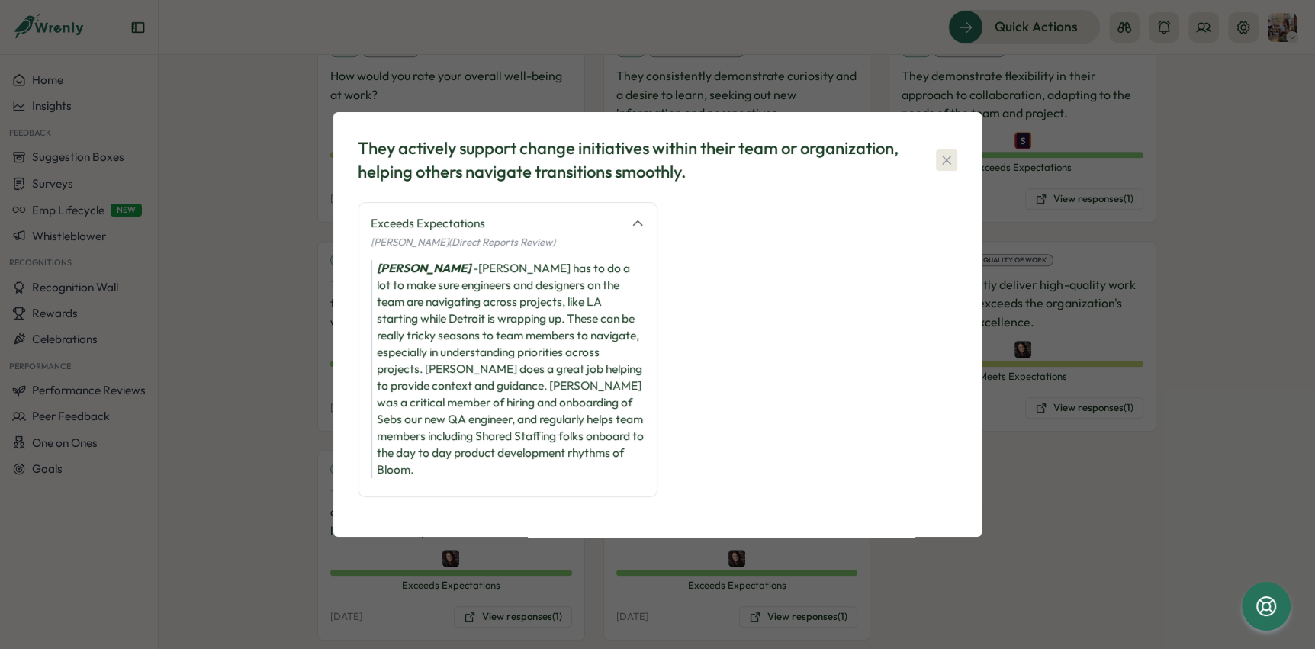
click at [953, 168] on icon "button" at bounding box center [946, 160] width 15 height 15
